Goal: Check status: Check status

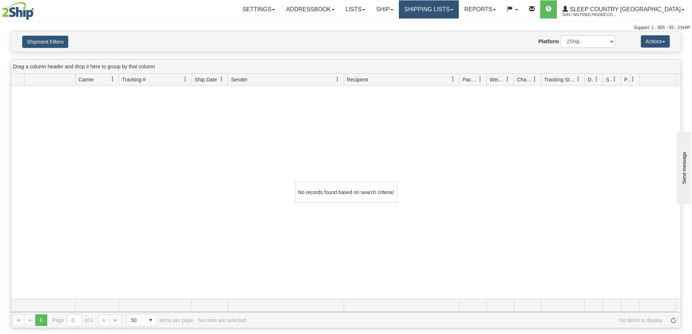
click at [452, 10] on link "Shipping lists" at bounding box center [429, 9] width 60 height 18
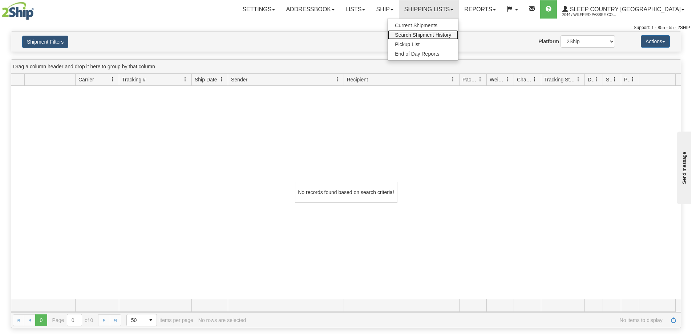
drag, startPoint x: 452, startPoint y: 34, endPoint x: 425, endPoint y: 52, distance: 32.0
click at [451, 34] on span "Search Shipment History" at bounding box center [423, 35] width 56 height 6
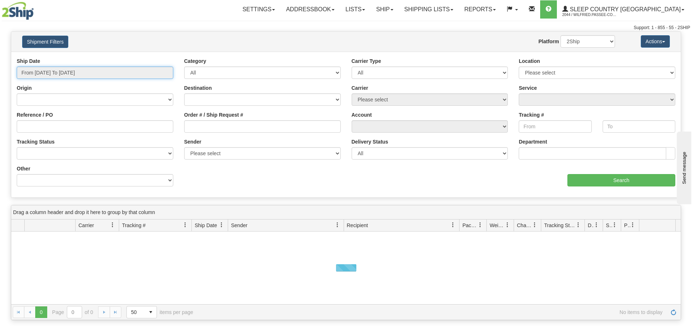
click at [74, 74] on input "From 10/05/2025 To 10/06/2025" at bounding box center [95, 72] width 156 height 12
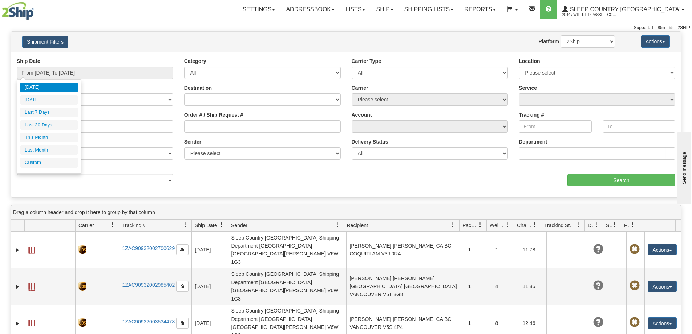
click at [55, 127] on li "Last 30 Days" at bounding box center [49, 125] width 58 height 10
type input "From [DATE] To [DATE]"
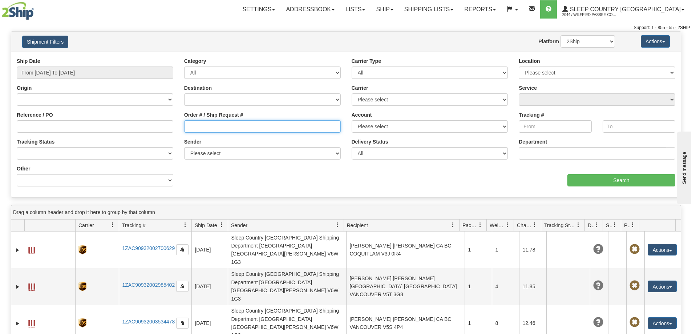
click at [203, 124] on input "Order # / Ship Request #" at bounding box center [262, 126] width 156 height 12
paste input "9000I153524"
type input "9000I153524"
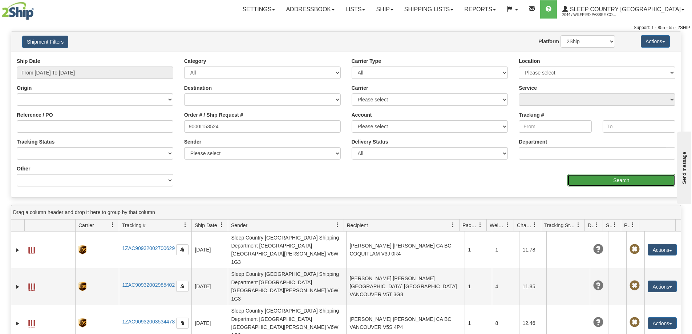
click at [607, 180] on input "Search" at bounding box center [621, 180] width 108 height 12
